Goal: Task Accomplishment & Management: Use online tool/utility

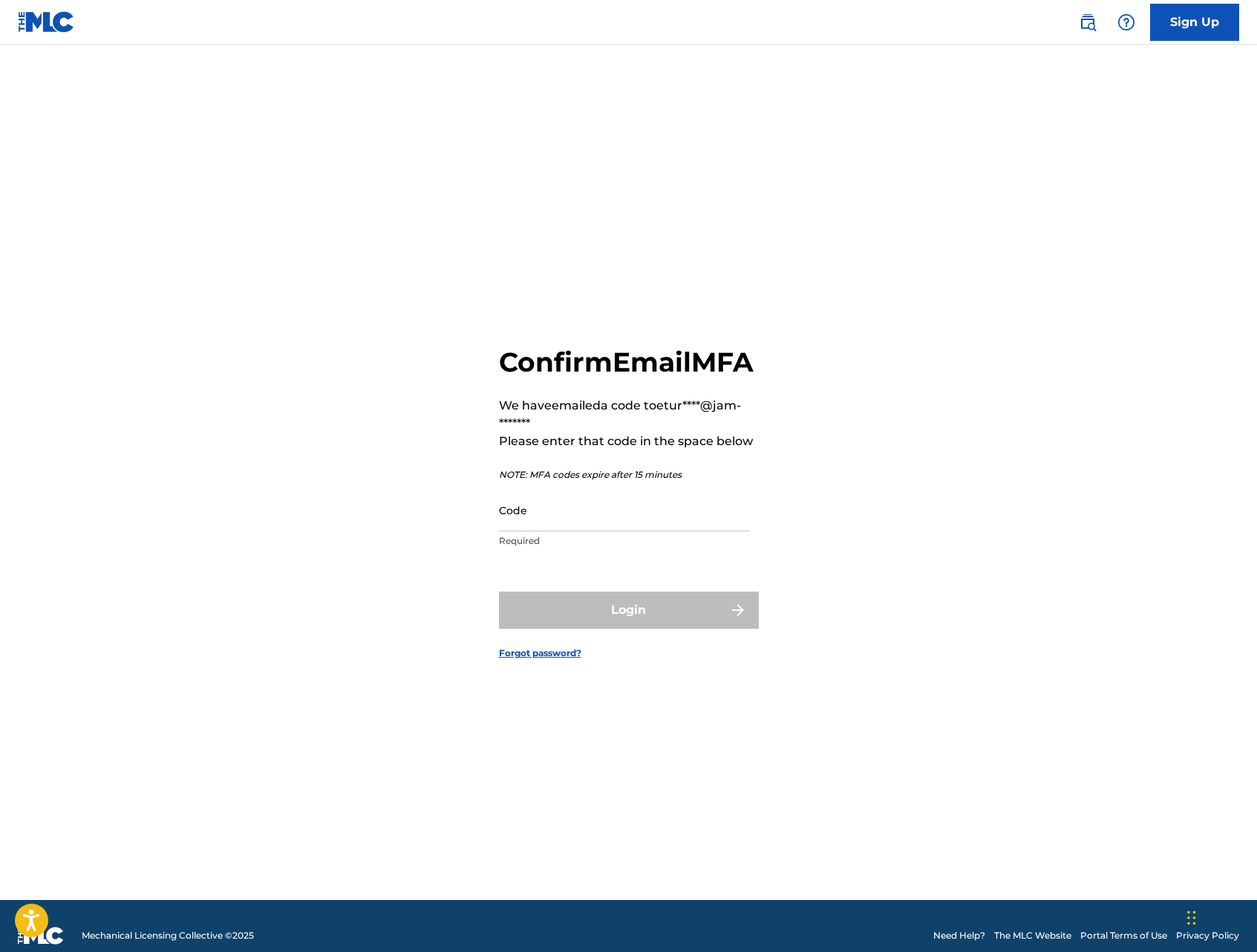
click at [641, 529] on input "Code" at bounding box center [625, 509] width 251 height 42
type input "529428"
click at [499, 591] on button "Login" at bounding box center [629, 609] width 260 height 37
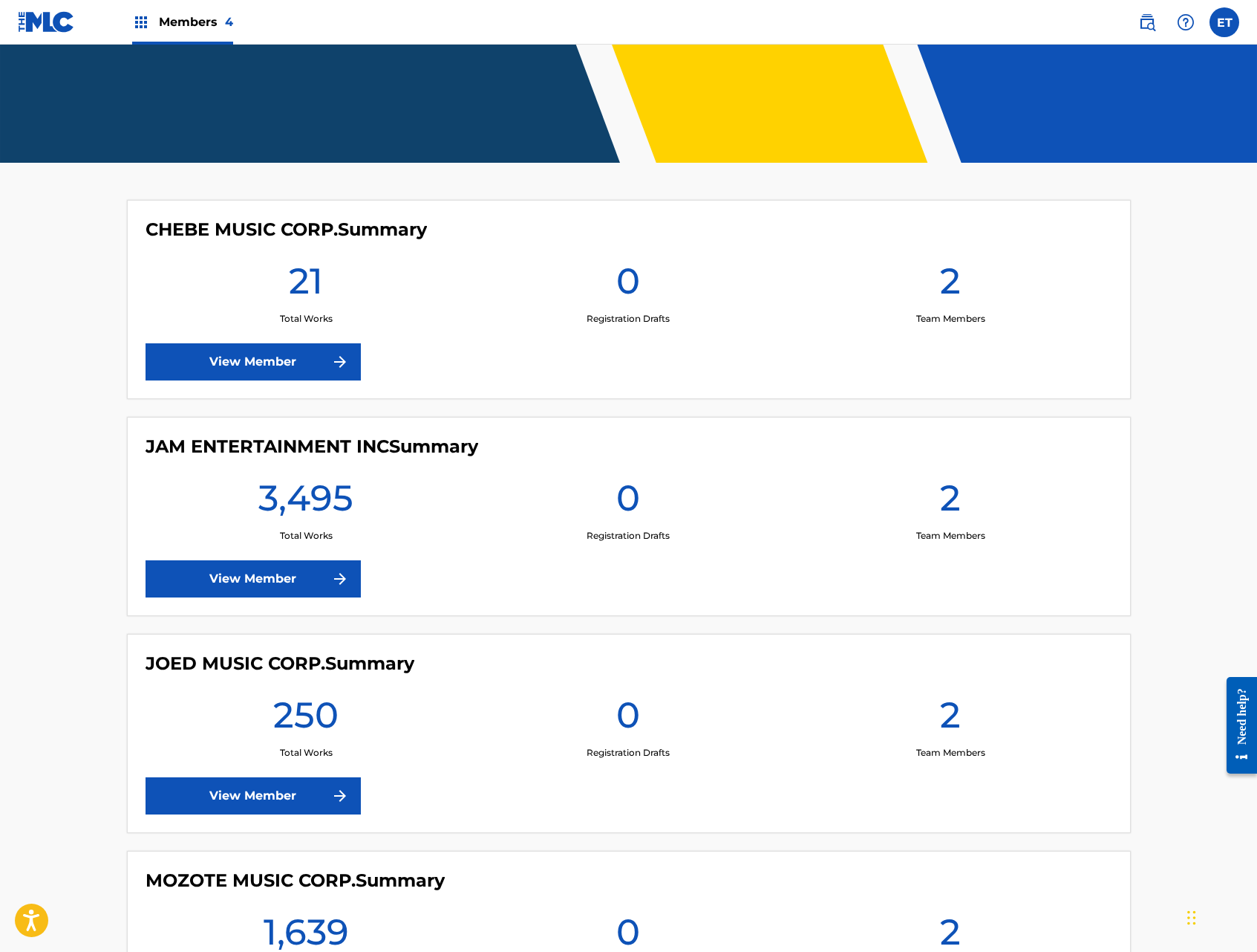
scroll to position [415, 0]
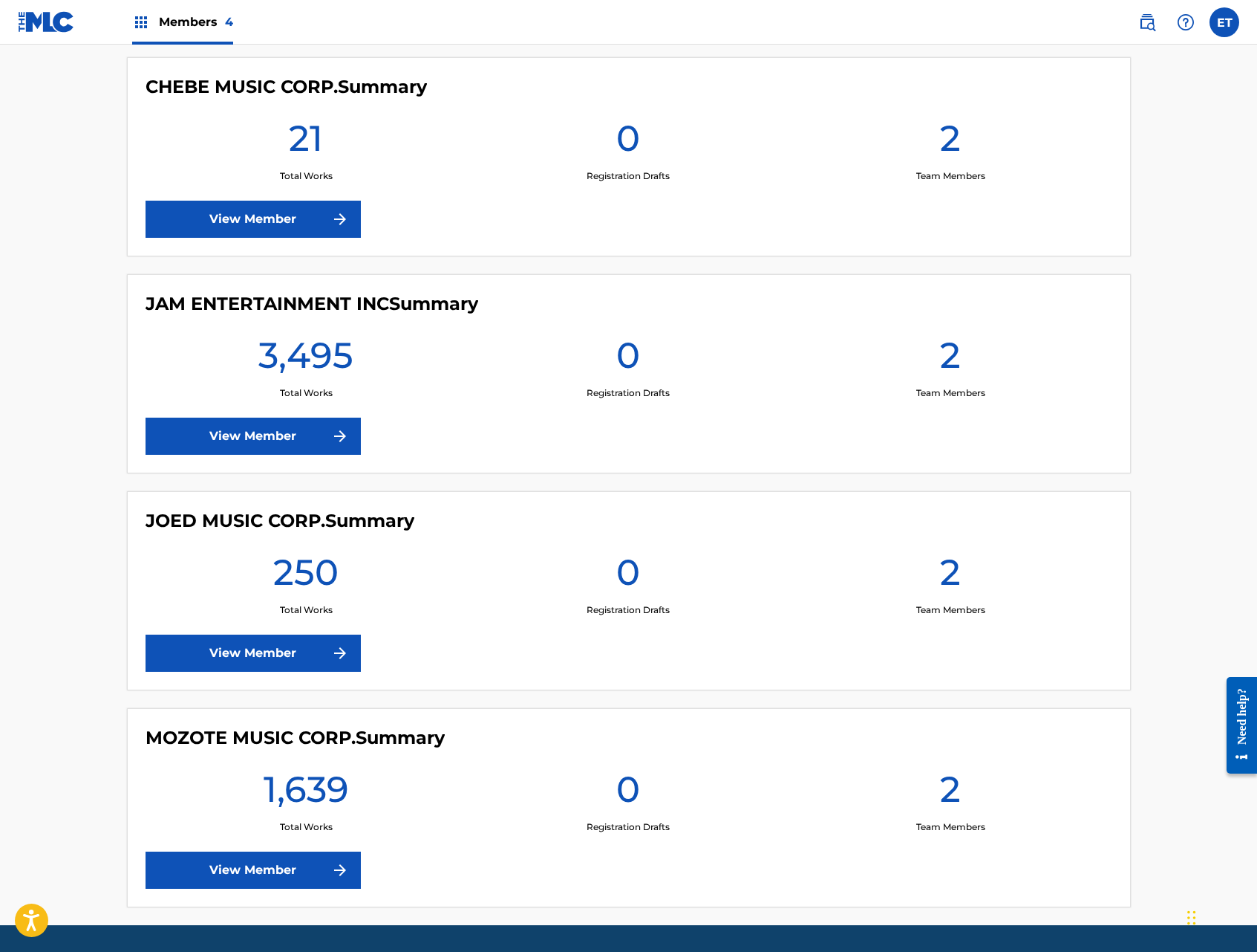
click at [260, 660] on link "View Member" at bounding box center [252, 653] width 215 height 37
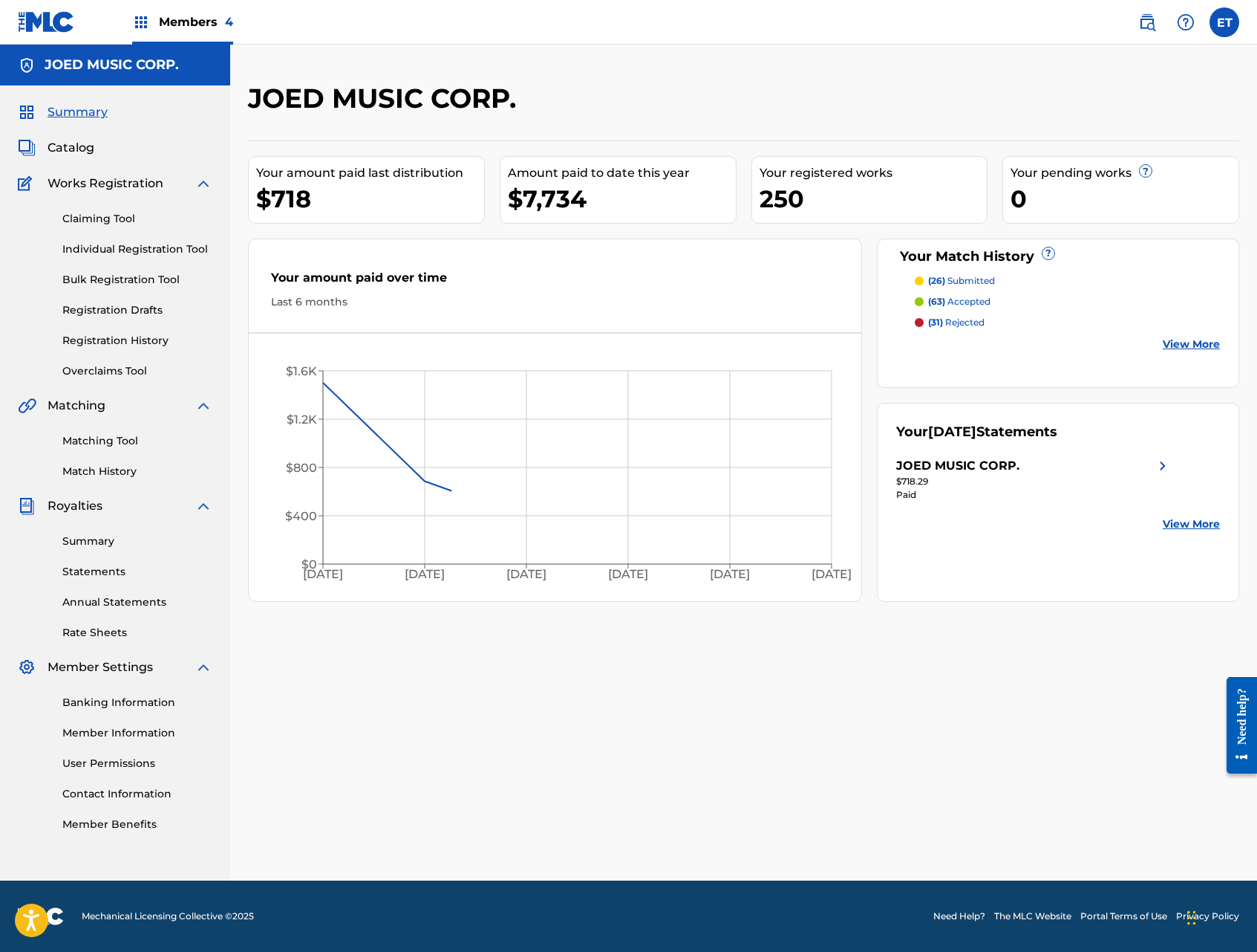
click at [138, 242] on link "Individual Registration Tool" at bounding box center [137, 249] width 150 height 16
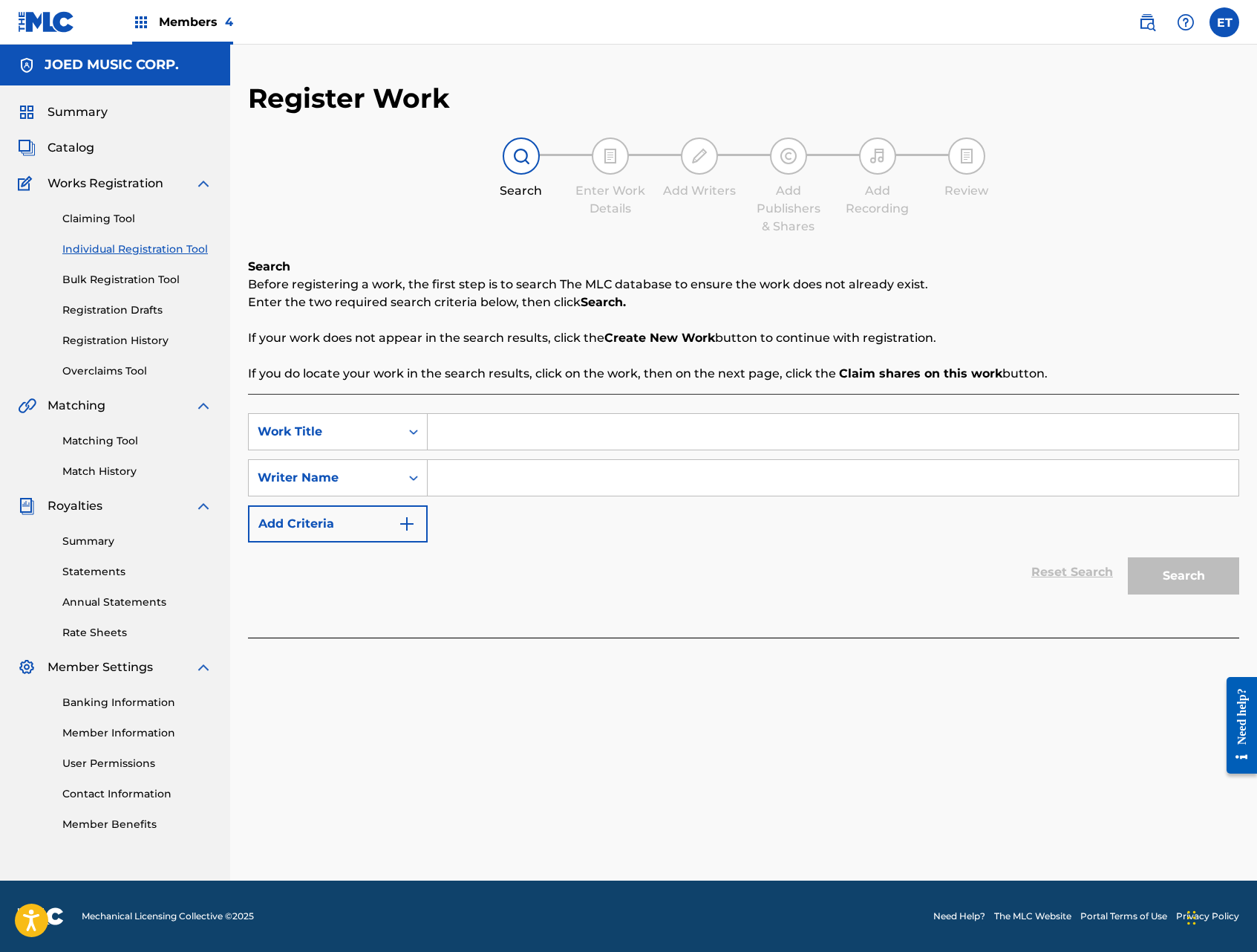
click at [536, 448] on input "Search Form" at bounding box center [833, 432] width 811 height 35
type input "presiento"
type input "[PERSON_NAME]"
click at [1128, 557] on button "Search" at bounding box center [1184, 576] width 112 height 37
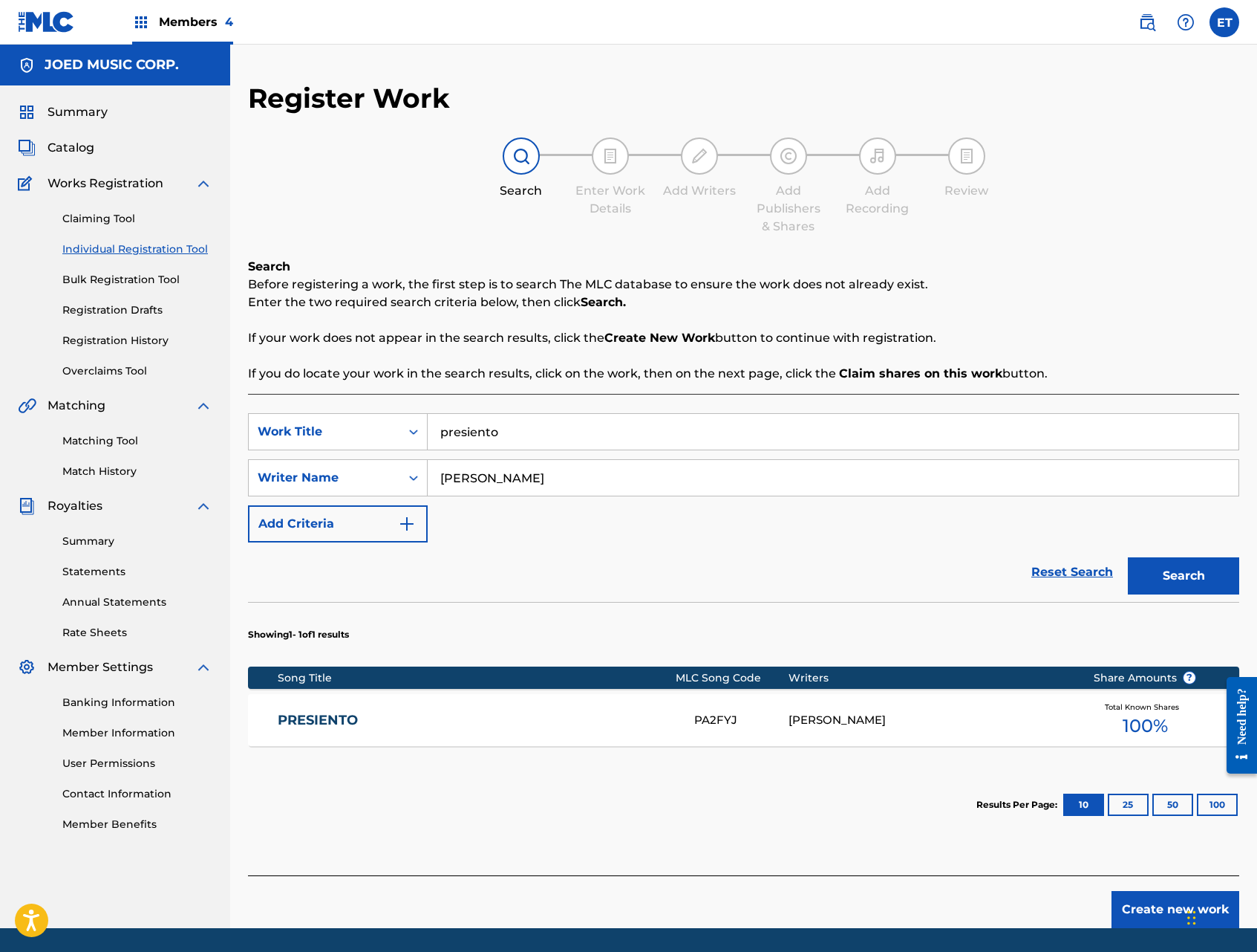
click at [597, 708] on div "PRESIENTO PA2FYJ [PERSON_NAME] Total Known Shares 100 %" at bounding box center [744, 719] width 991 height 52
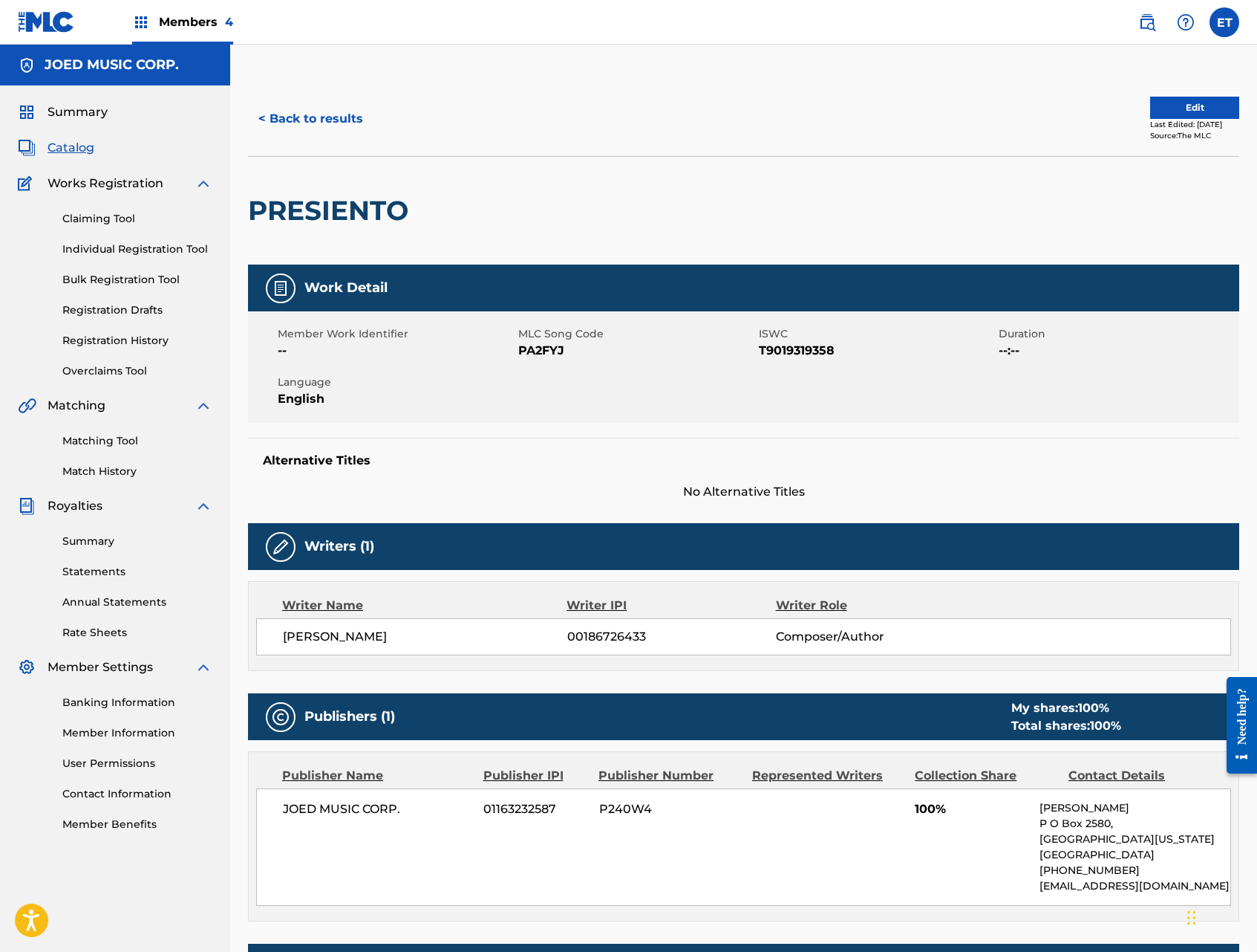
click at [89, 443] on link "Matching Tool" at bounding box center [137, 441] width 150 height 16
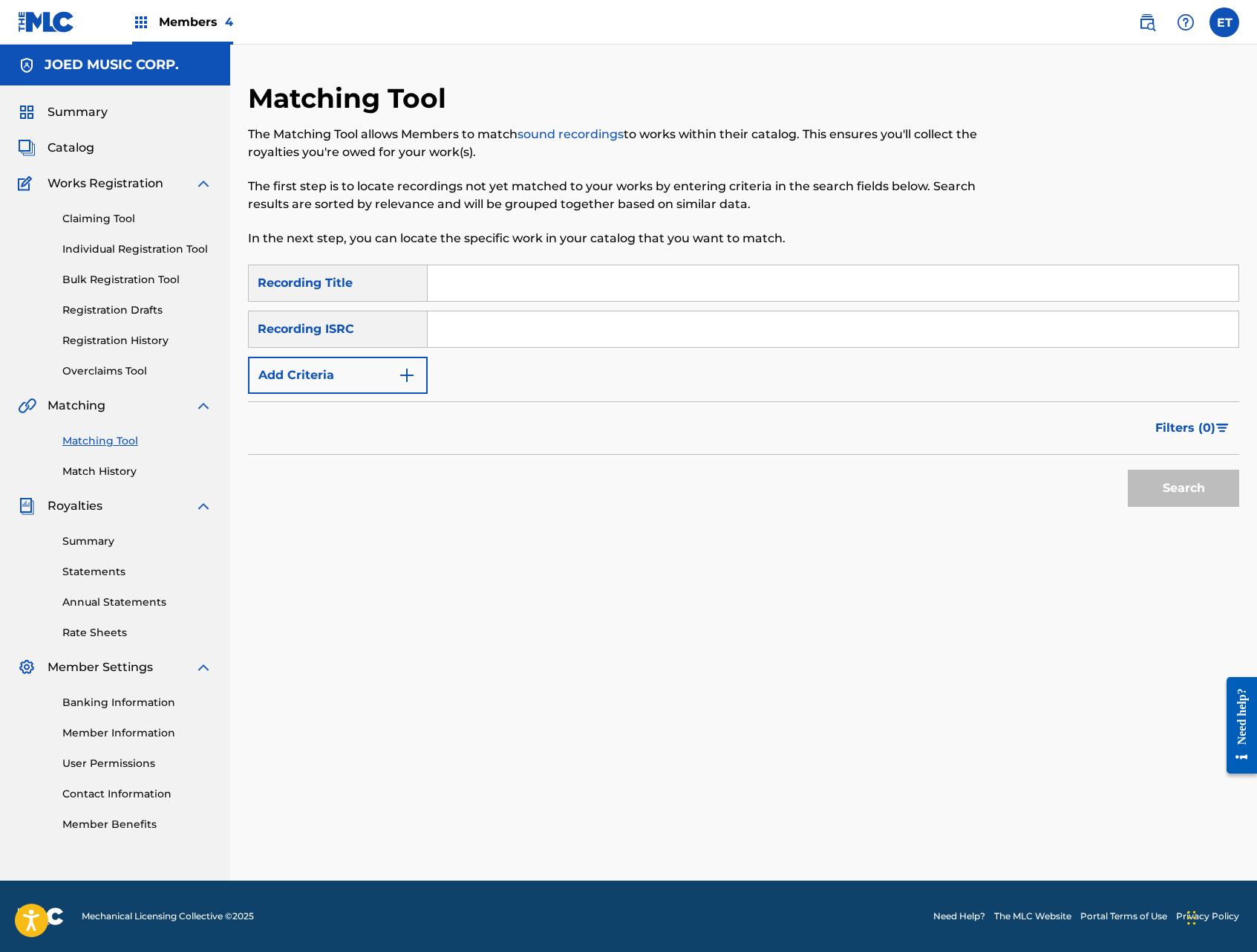
click at [490, 286] on input "Search Form" at bounding box center [833, 283] width 811 height 35
type input "presiento"
click at [1175, 483] on button "Search" at bounding box center [1184, 488] width 112 height 37
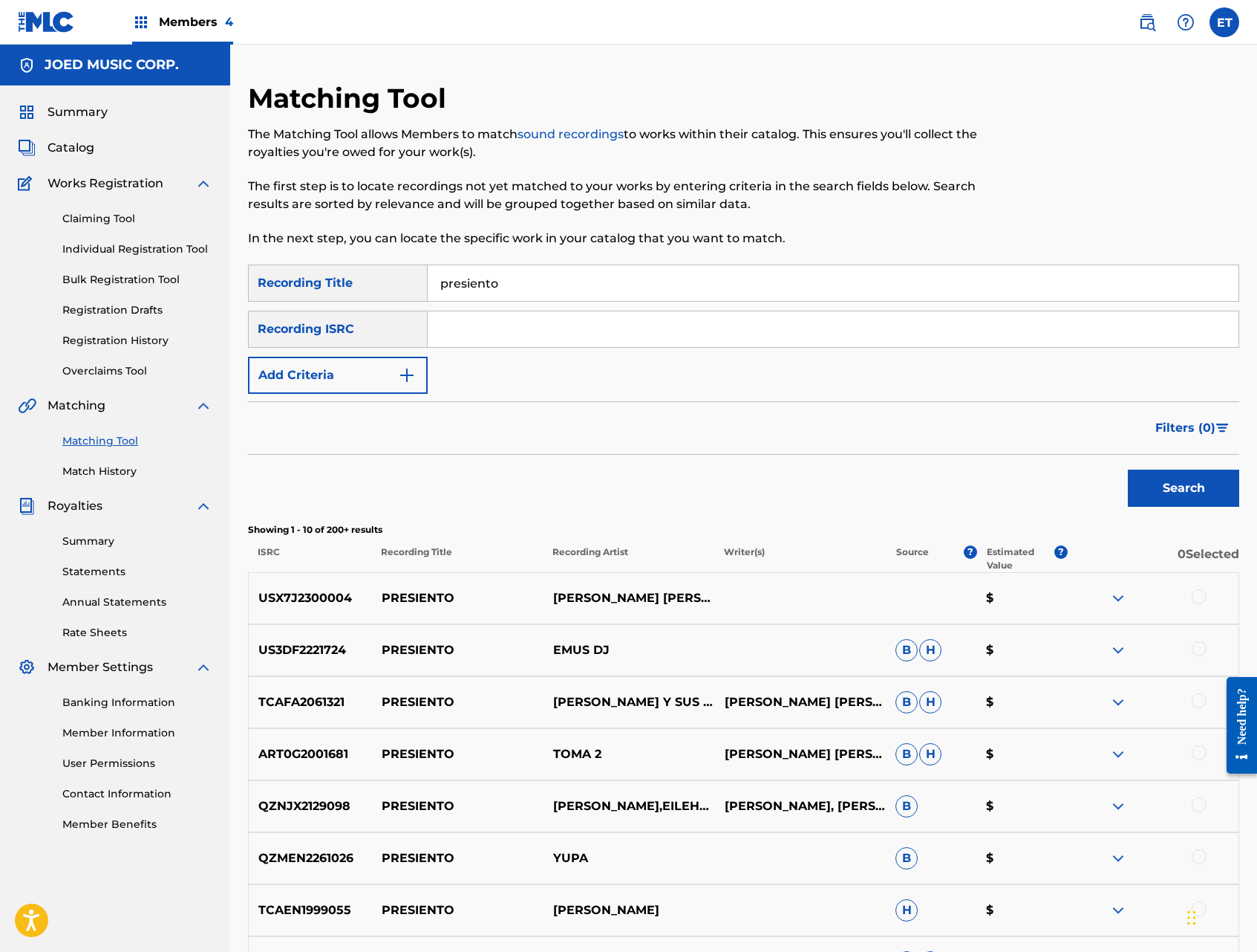
click at [384, 377] on button "Add Criteria" at bounding box center [338, 375] width 180 height 37
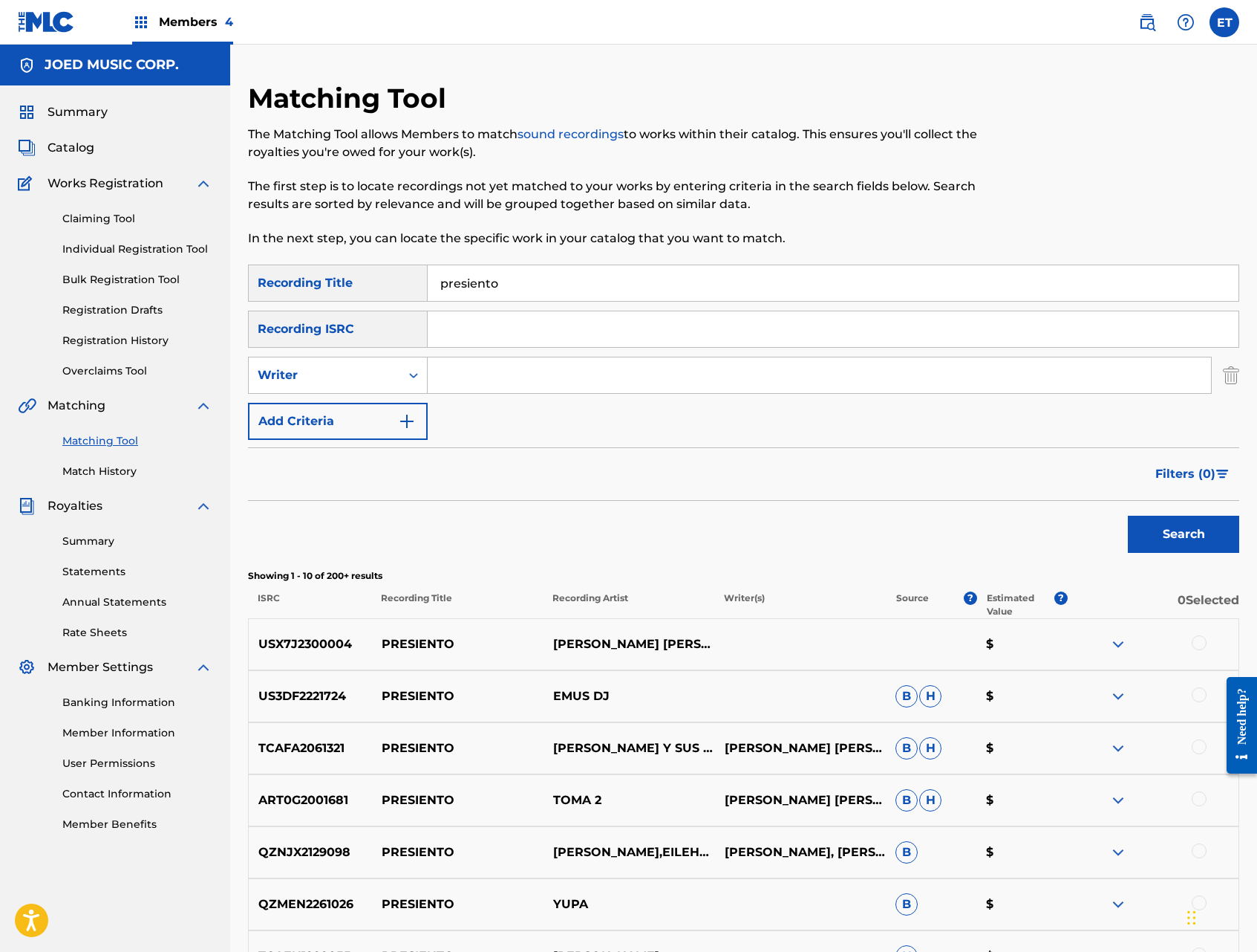
click at [384, 377] on div "Writer" at bounding box center [325, 375] width 133 height 18
click at [377, 414] on div "Recording Artist" at bounding box center [339, 412] width 179 height 37
click at [439, 381] on input "Search Form" at bounding box center [819, 375] width 783 height 35
type input "grupo escala"
click at [1128, 515] on button "Search" at bounding box center [1184, 534] width 112 height 37
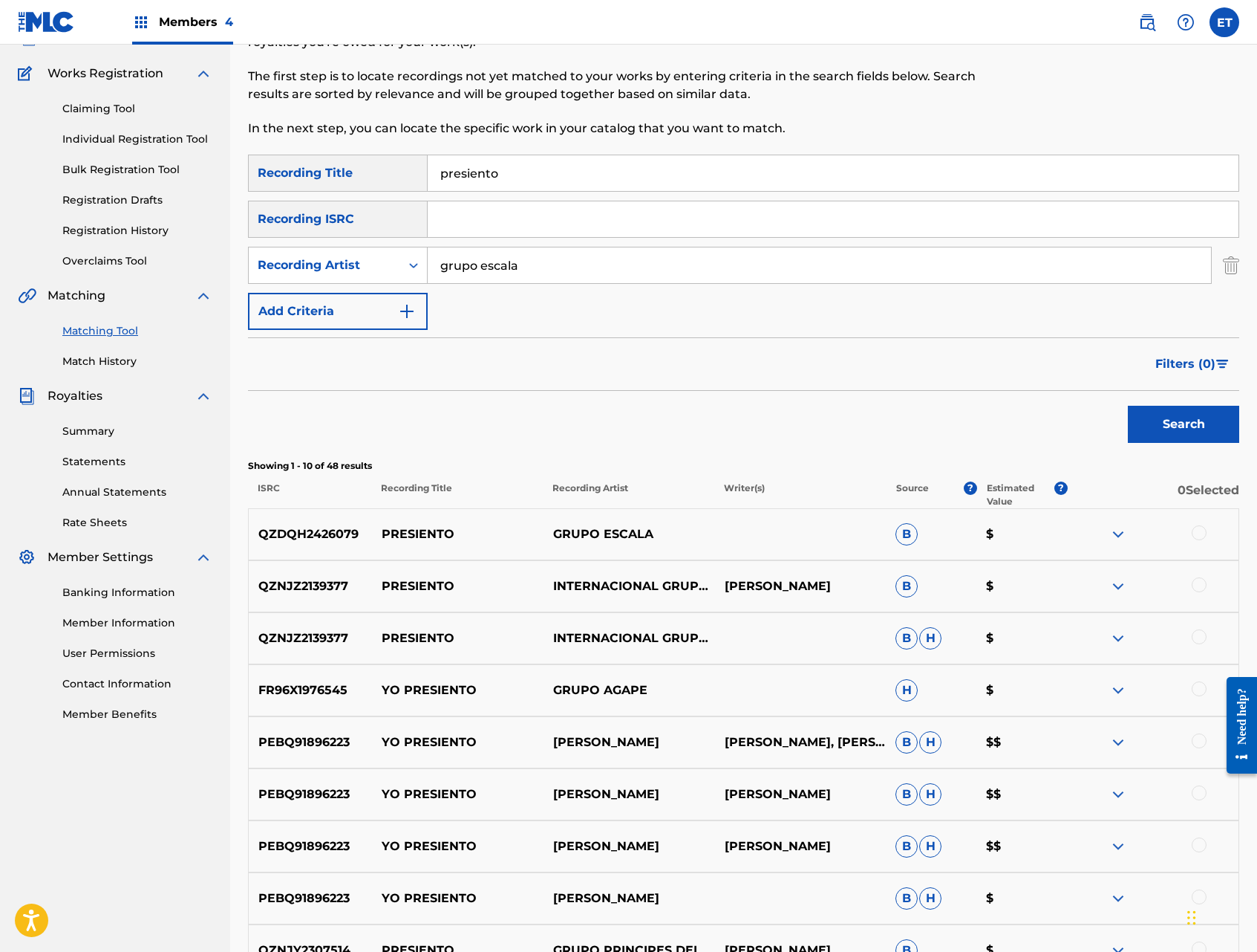
scroll to position [124, 0]
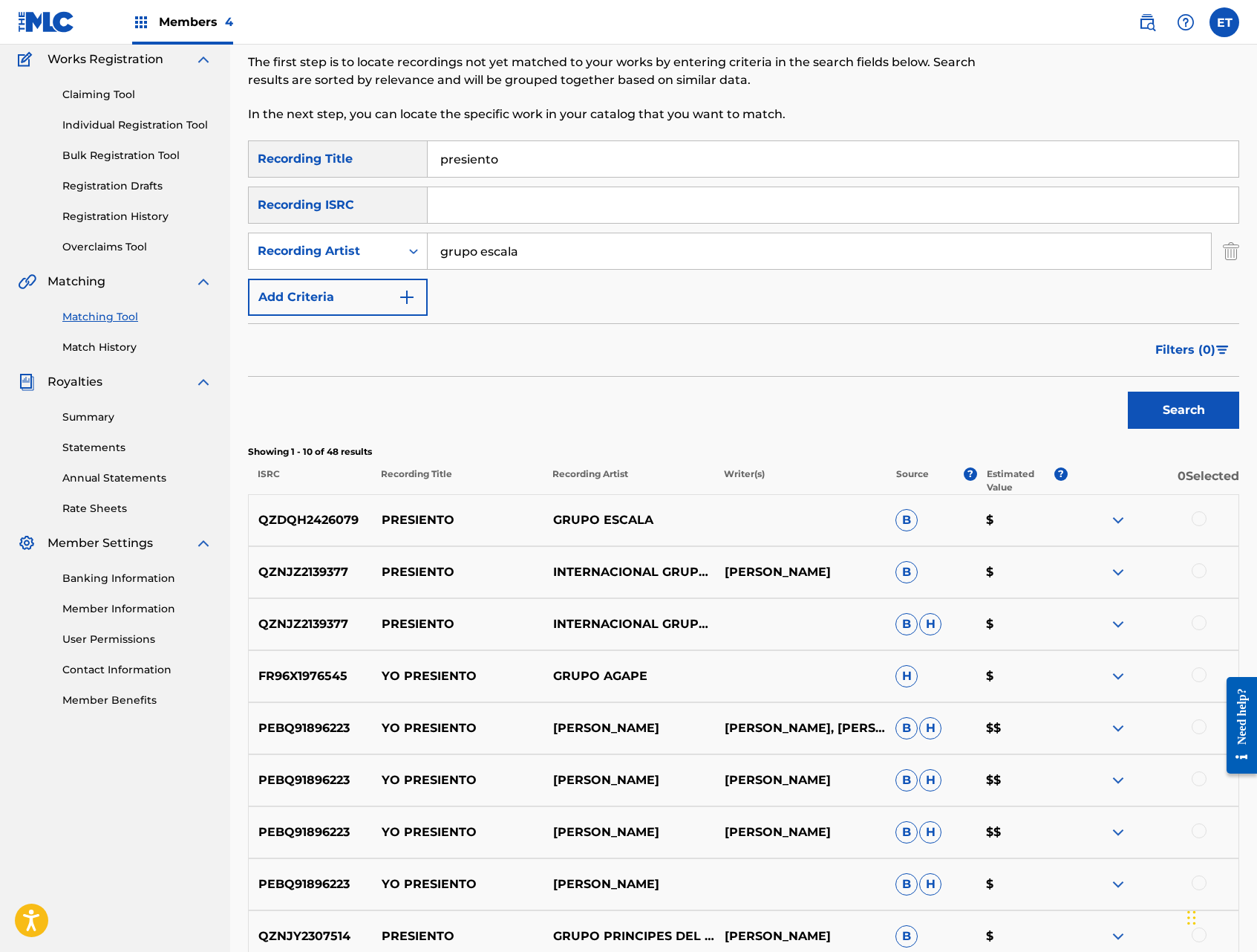
click at [1202, 517] on div at bounding box center [1199, 518] width 15 height 15
click at [1195, 566] on div at bounding box center [1199, 570] width 15 height 15
click at [1200, 618] on div at bounding box center [1199, 622] width 15 height 15
click at [1062, 825] on button "Match 3 Groups" at bounding box center [1043, 830] width 164 height 37
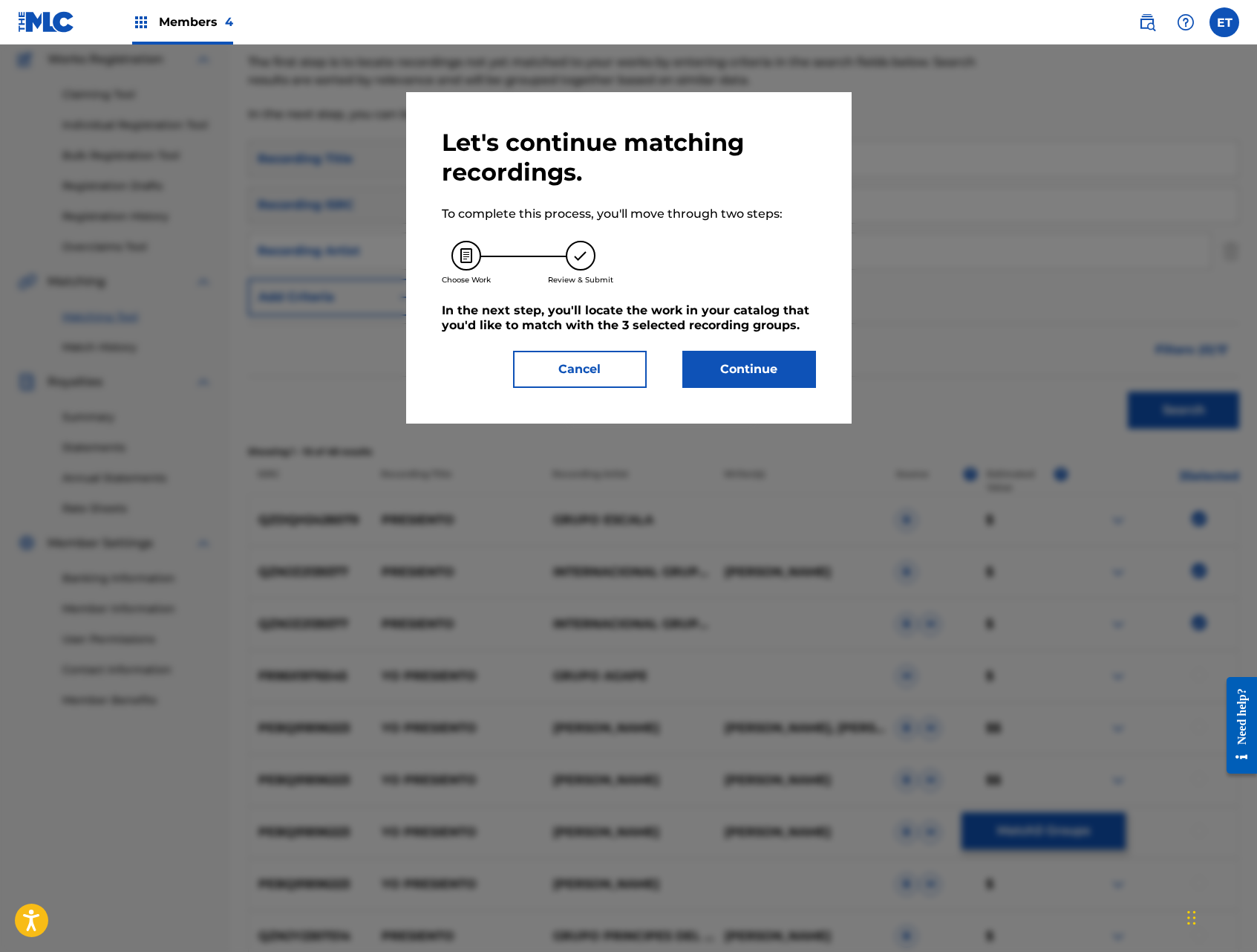
click at [759, 368] on button "Continue" at bounding box center [750, 369] width 133 height 37
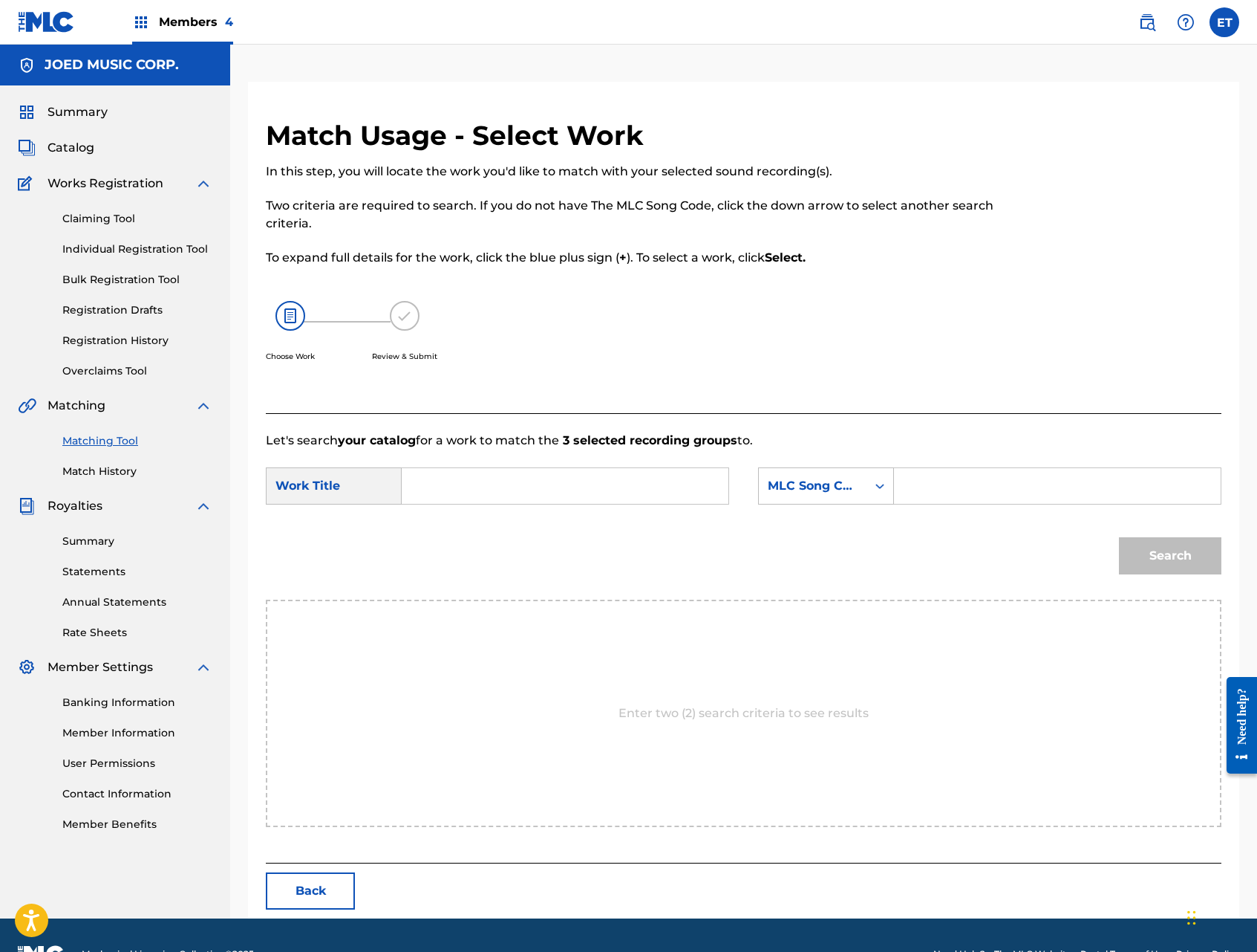
click at [585, 471] on input "Search Form" at bounding box center [564, 486] width 301 height 35
type input "presiento"
click at [804, 485] on div "MLC Song Code" at bounding box center [813, 486] width 90 height 18
click at [824, 524] on div "Writer Name" at bounding box center [825, 523] width 134 height 37
click at [924, 495] on input "Search Form" at bounding box center [1057, 486] width 301 height 35
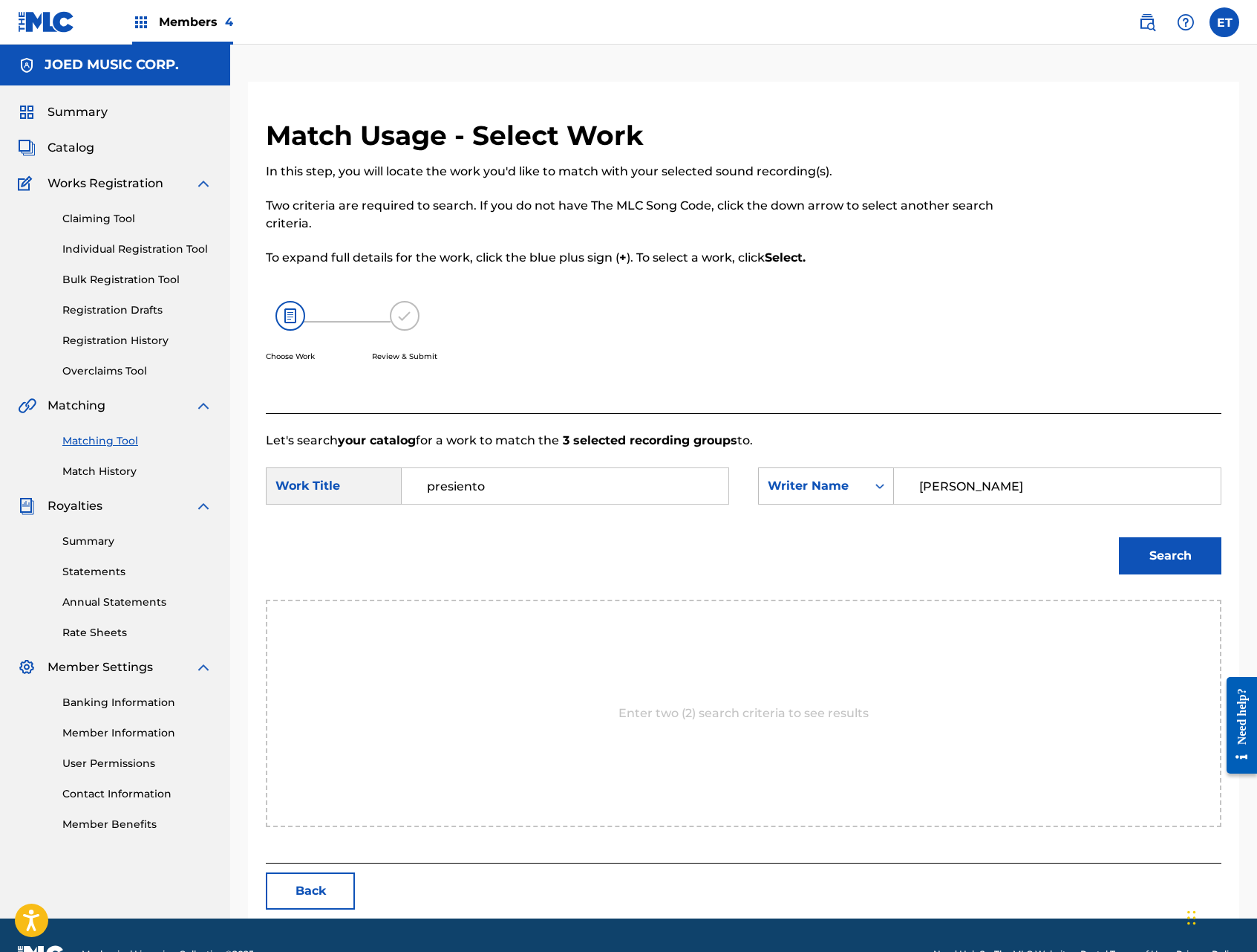
type input "[PERSON_NAME]"
click at [1120, 537] on button "Search" at bounding box center [1171, 555] width 102 height 37
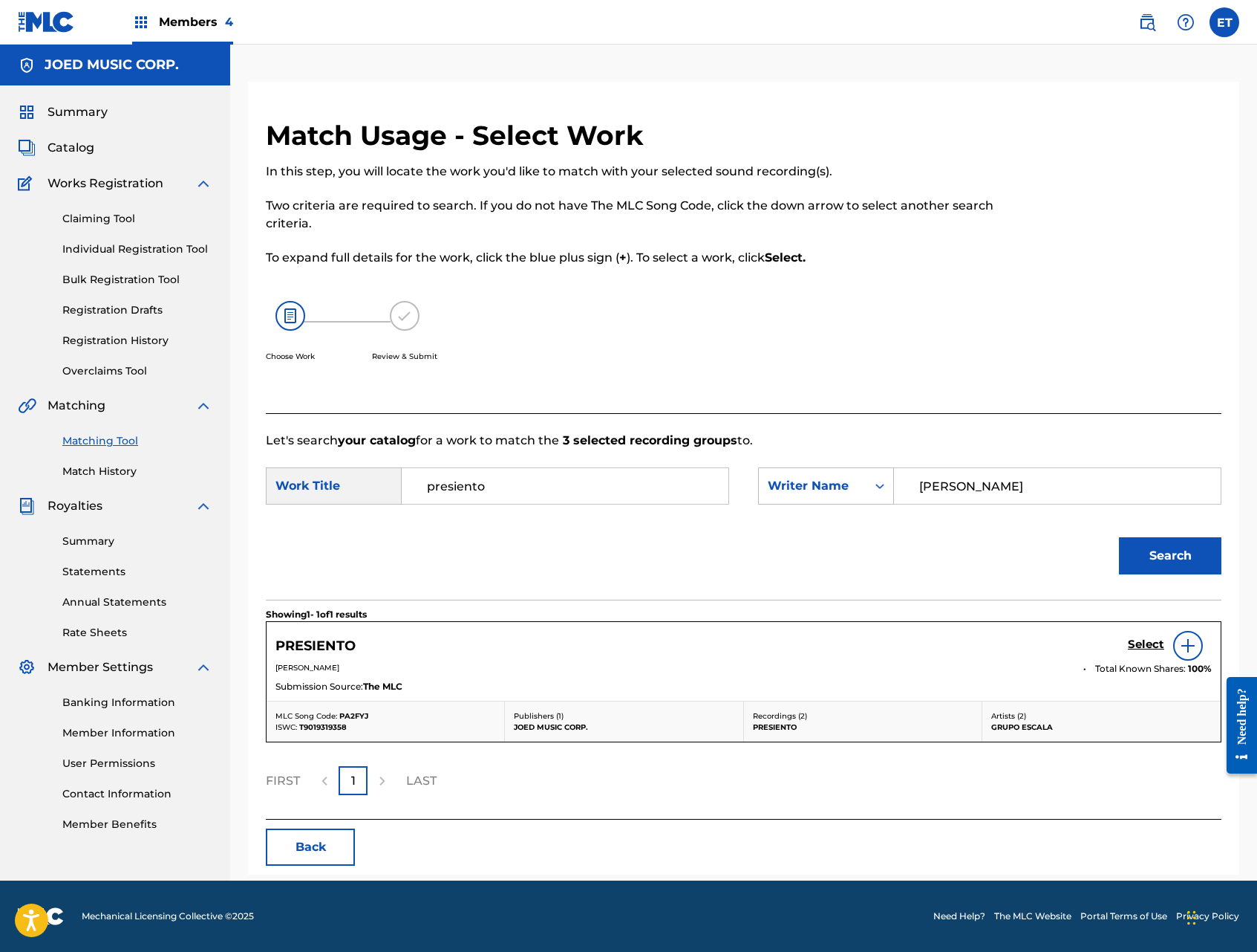
click at [1137, 644] on h5 "Select" at bounding box center [1146, 644] width 36 height 14
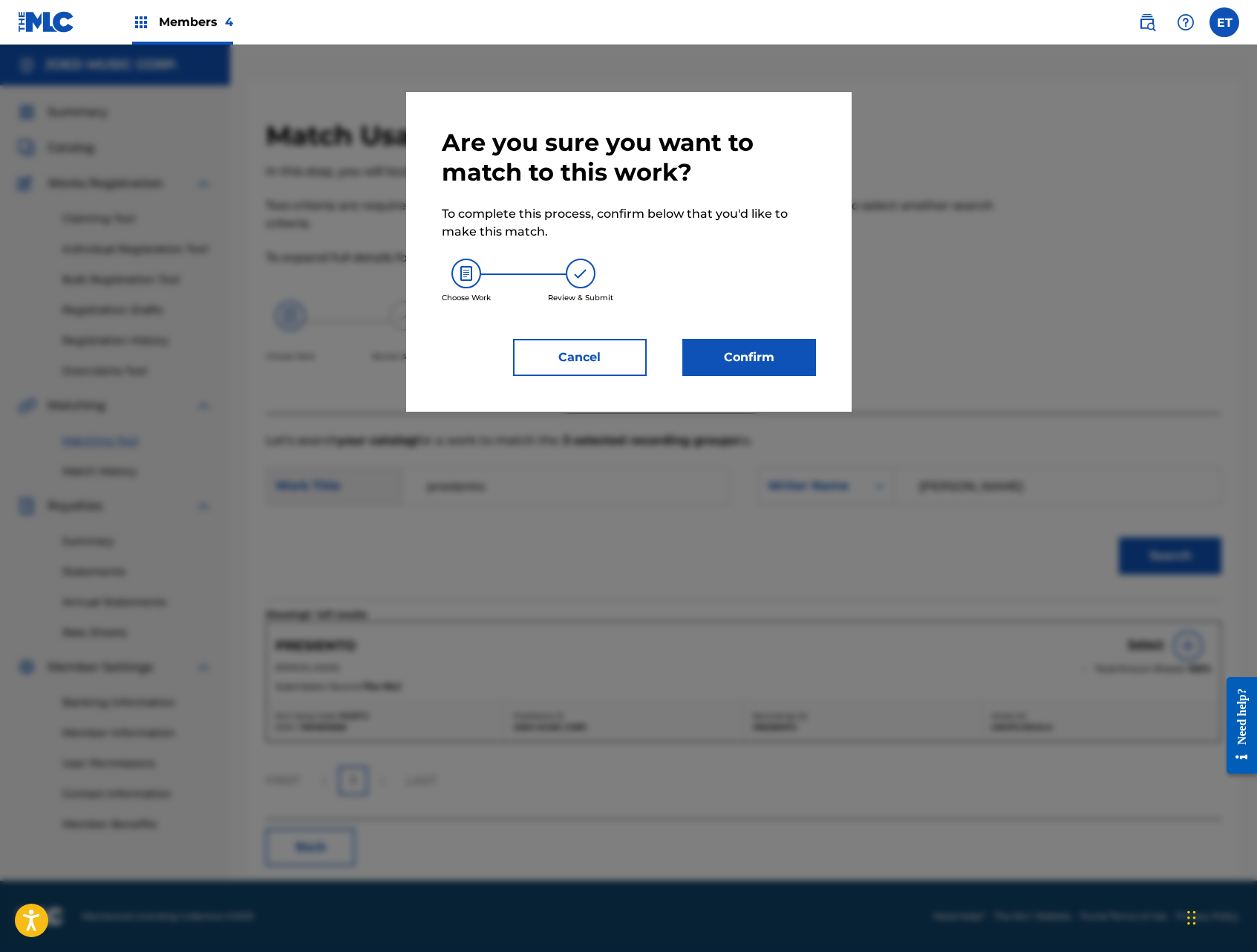
click at [775, 351] on button "Confirm" at bounding box center [750, 357] width 133 height 37
